Goal: Find contact information: Find contact information

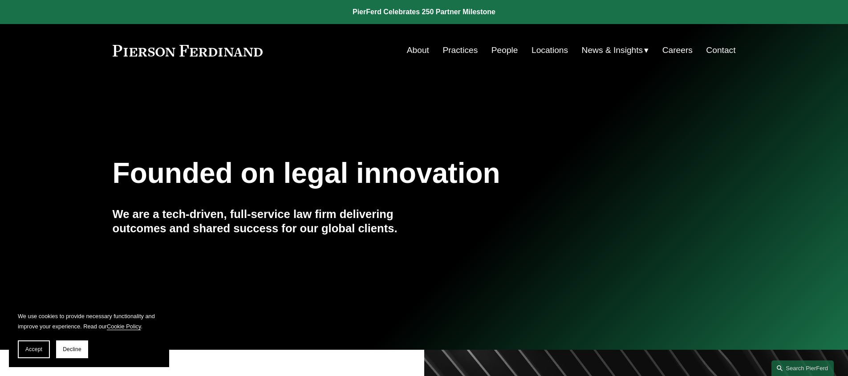
click at [502, 48] on link "People" at bounding box center [504, 50] width 27 height 17
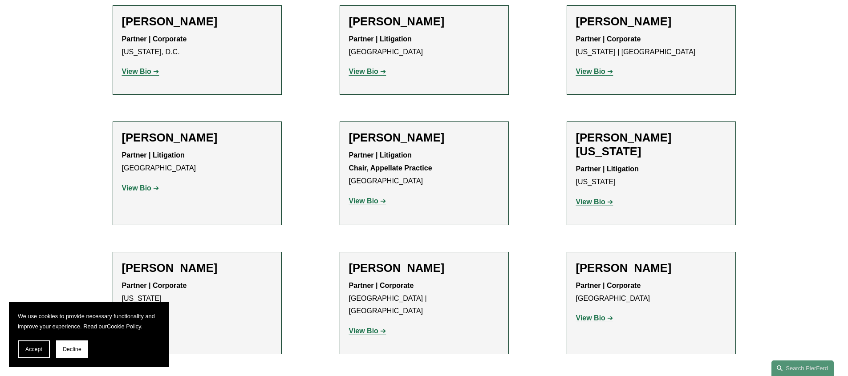
scroll to position [10711, 0]
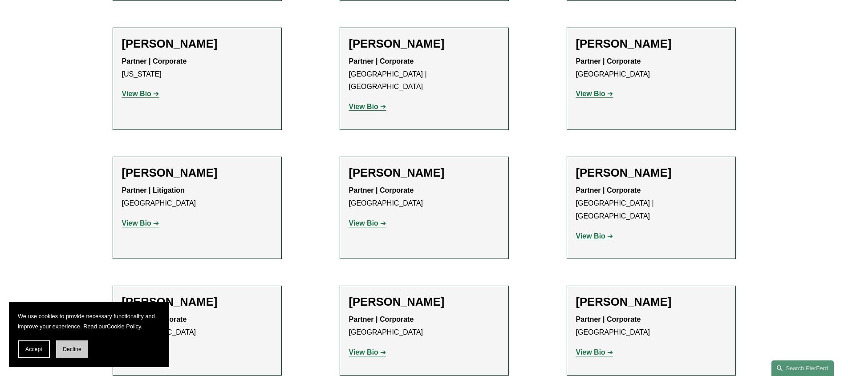
click at [60, 354] on button "Decline" at bounding box center [72, 349] width 32 height 18
